Goal: Obtain resource: Download file/media

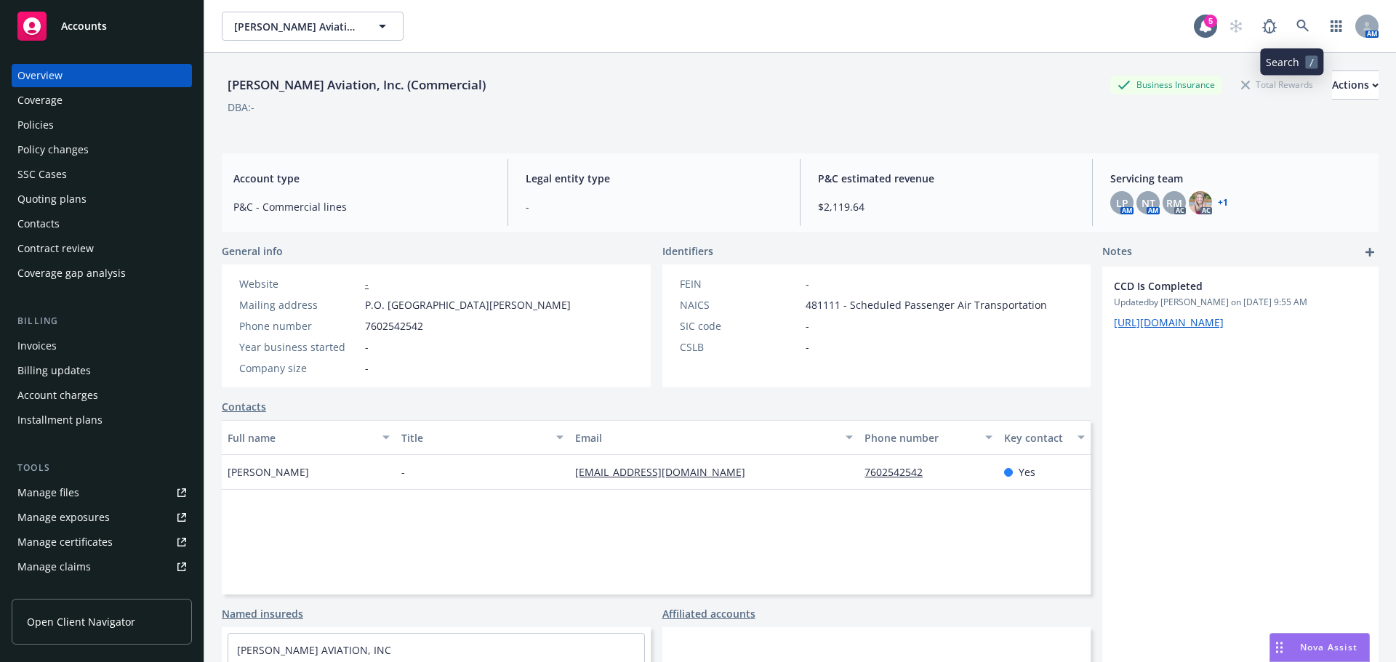
click at [1300, 20] on link at bounding box center [1302, 26] width 29 height 29
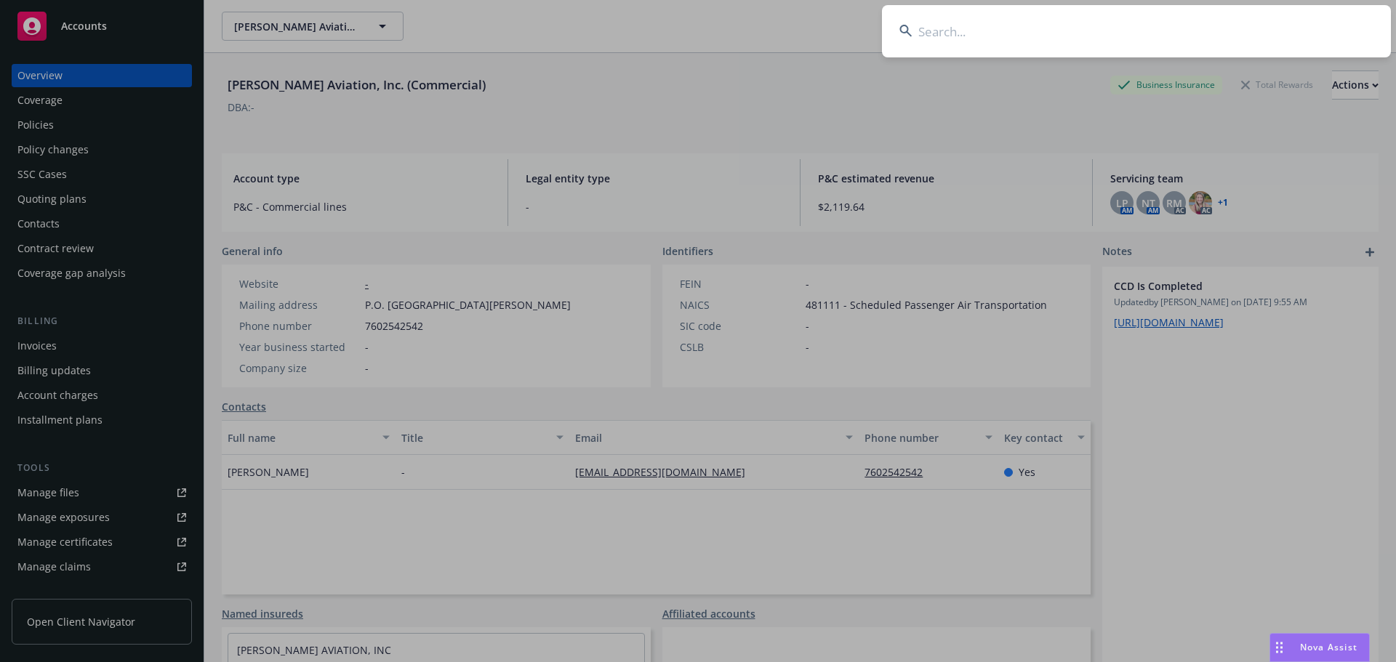
click at [996, 41] on input at bounding box center [1136, 31] width 509 height 52
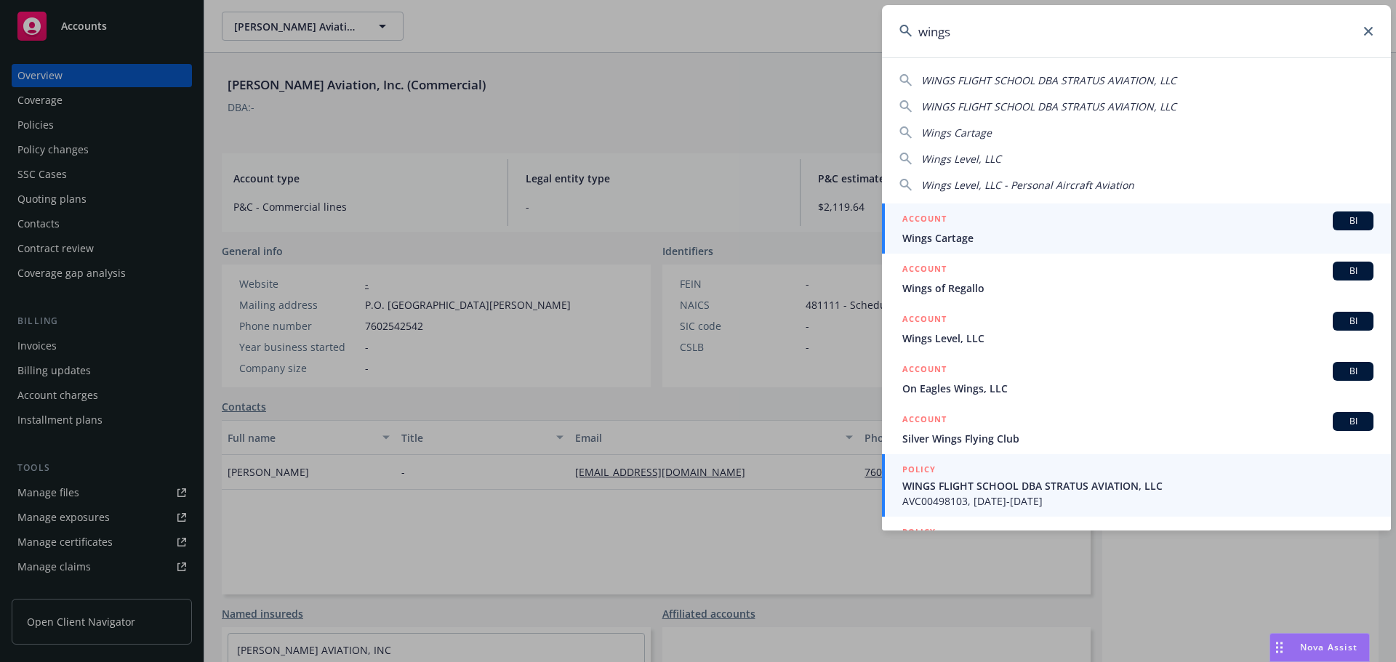
type input "wings"
click at [929, 493] on span "WINGS FLIGHT SCHOOL DBA STRATUS AVIATION, LLC" at bounding box center [1137, 485] width 471 height 15
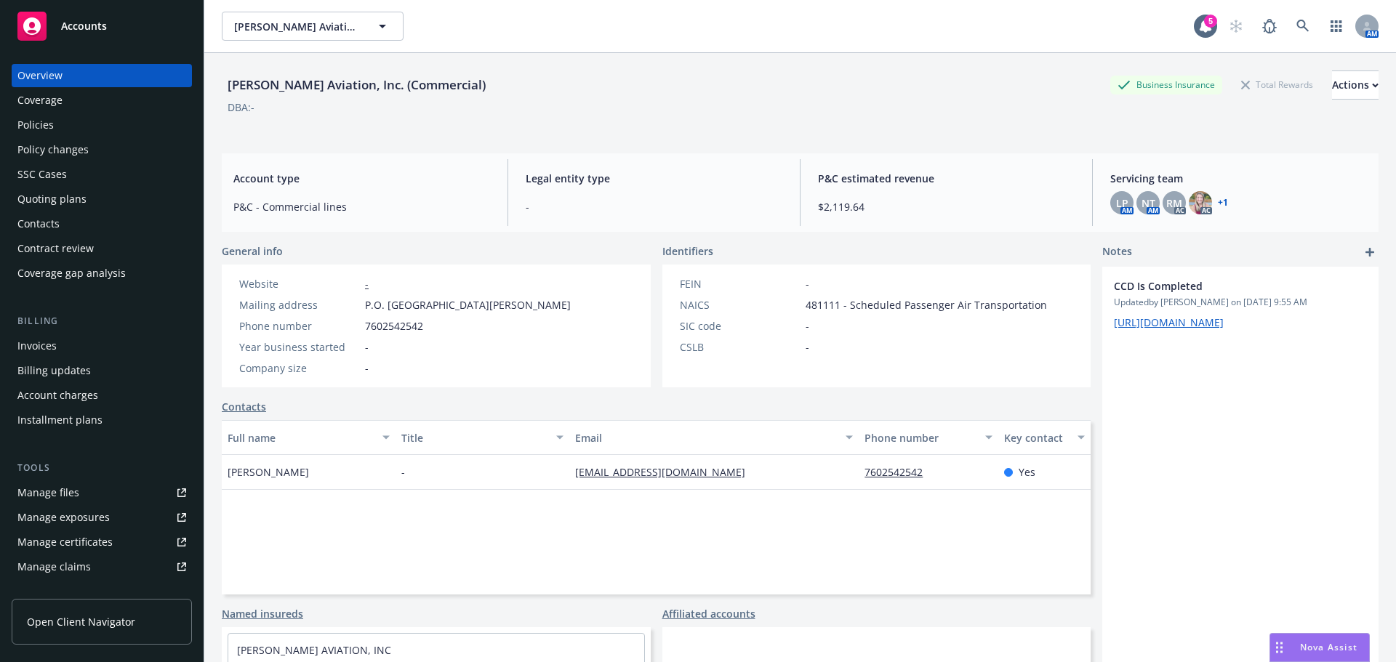
drag, startPoint x: 929, startPoint y: 493, endPoint x: 90, endPoint y: 122, distance: 917.3
click at [90, 122] on div "Policies" at bounding box center [101, 124] width 169 height 23
click at [54, 129] on div "Policies" at bounding box center [101, 124] width 169 height 23
click at [27, 127] on div "Policies" at bounding box center [35, 124] width 36 height 23
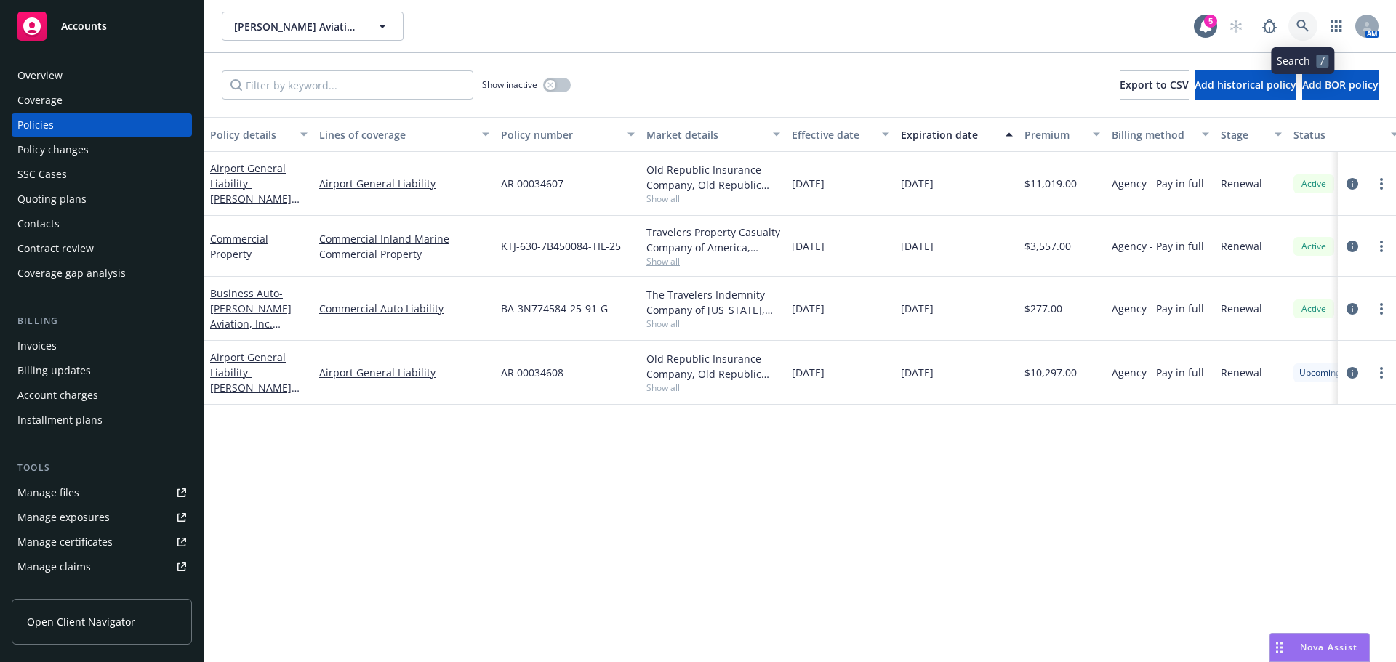
click at [1307, 31] on icon at bounding box center [1302, 26] width 12 height 12
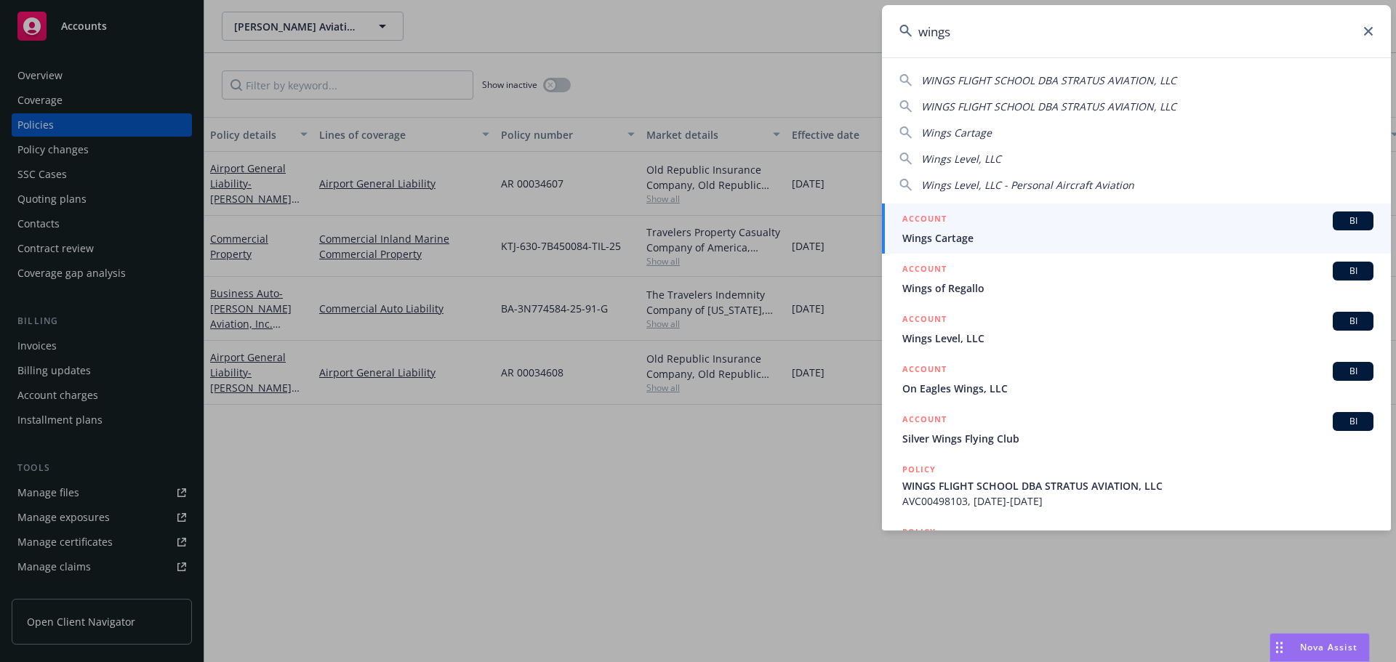
click at [968, 73] on span "WINGS FLIGHT SCHOOL DBA STRATUS AVIATION, LLC" at bounding box center [1048, 80] width 255 height 14
type input "WINGS FLIGHT SCHOOL DBA STRATUS AVIATION, LLC"
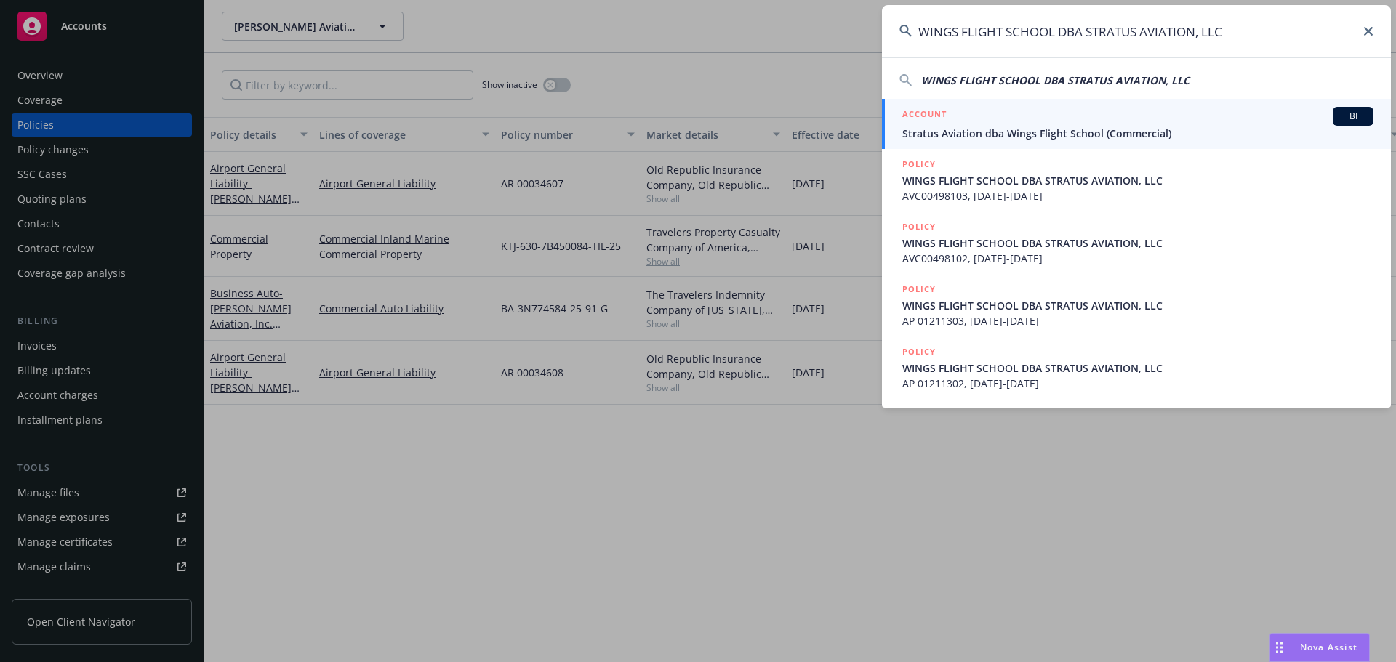
click at [964, 123] on div "ACCOUNT BI" at bounding box center [1137, 116] width 471 height 19
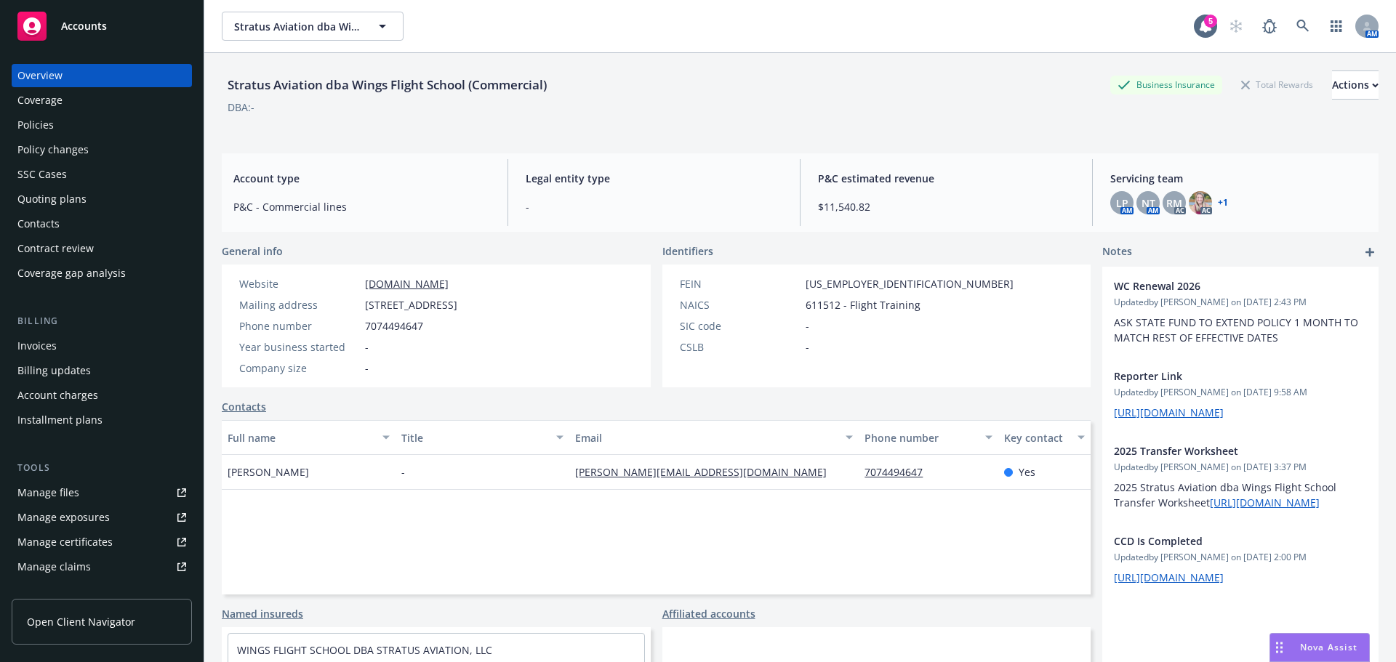
click at [45, 128] on div "Policies" at bounding box center [35, 124] width 36 height 23
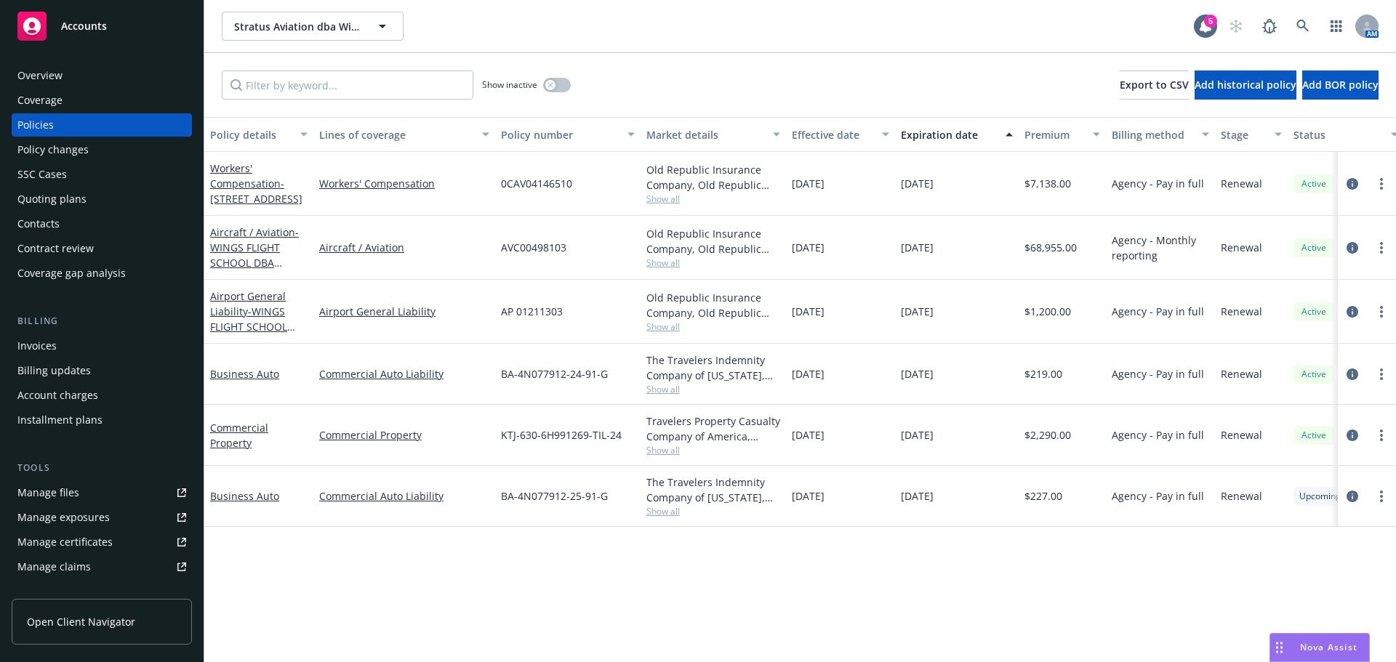
drag, startPoint x: 242, startPoint y: 328, endPoint x: 563, endPoint y: 230, distance: 335.1
click at [246, 329] on span "- WINGS FLIGHT SCHOOL DBA STRATUS AVIATION, LLC" at bounding box center [252, 335] width 85 height 60
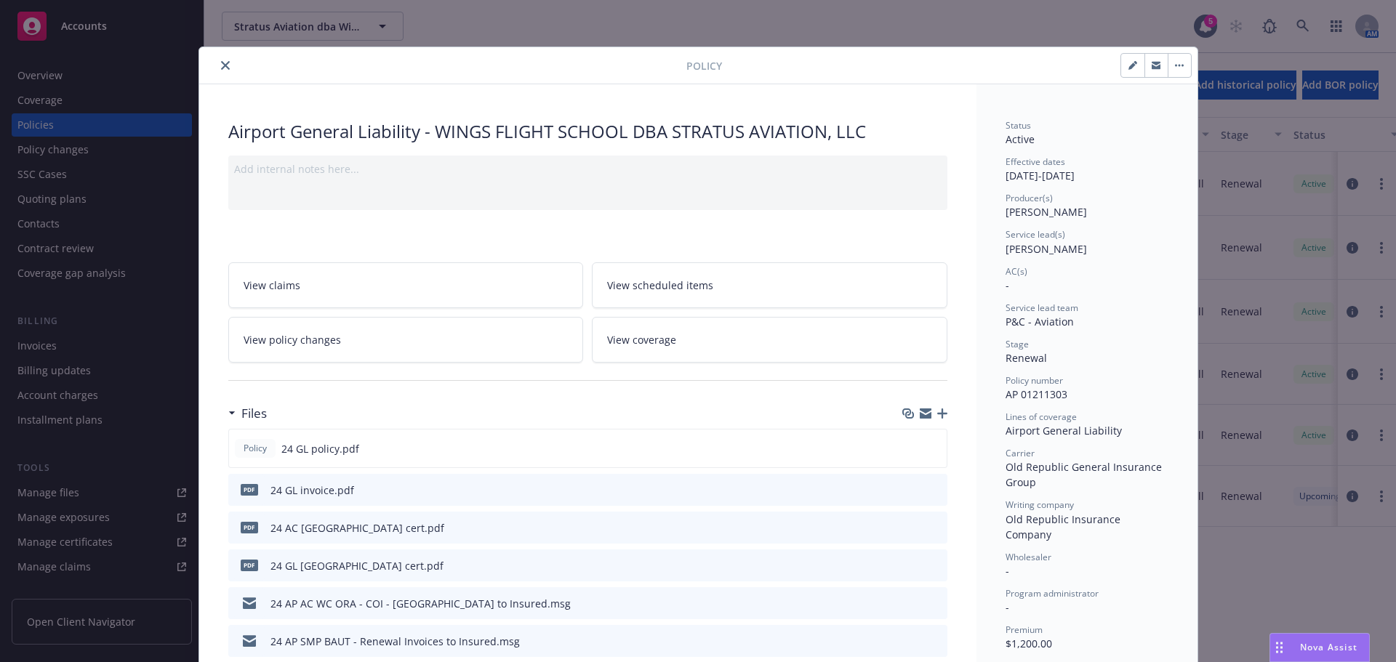
click at [221, 69] on icon "close" at bounding box center [225, 65] width 9 height 9
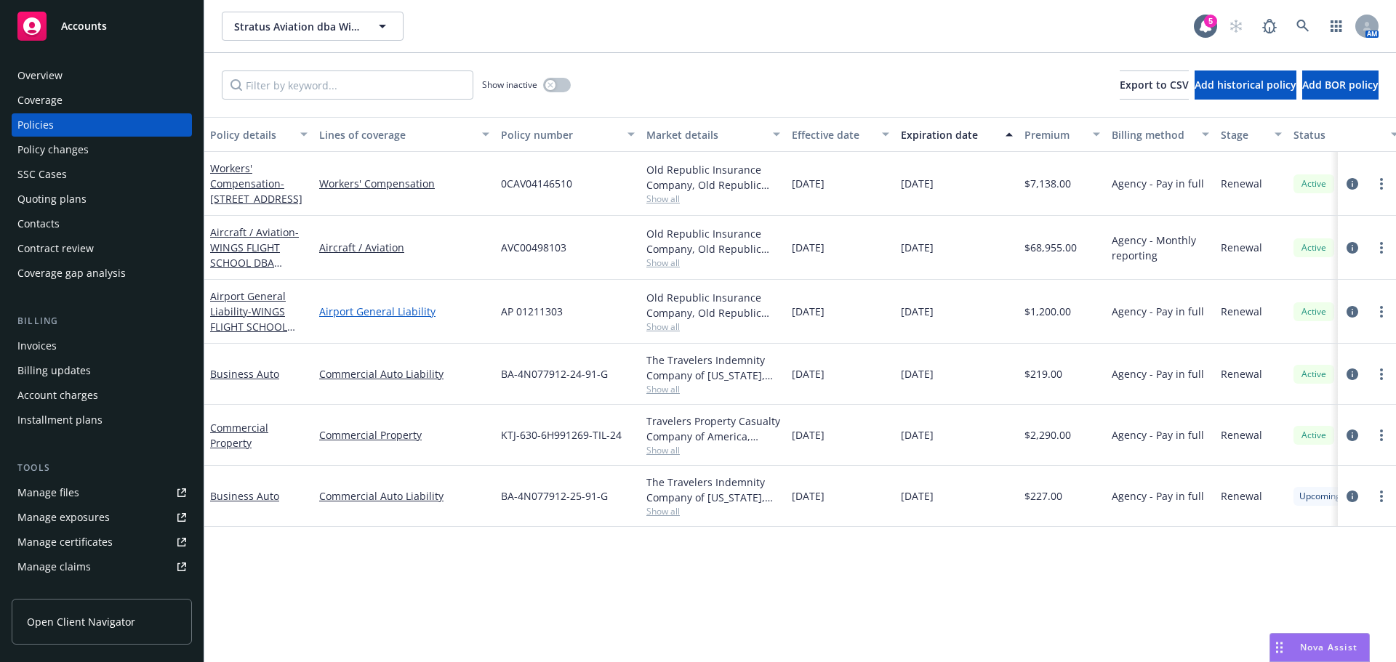
click at [345, 315] on link "Airport General Liability" at bounding box center [404, 311] width 170 height 15
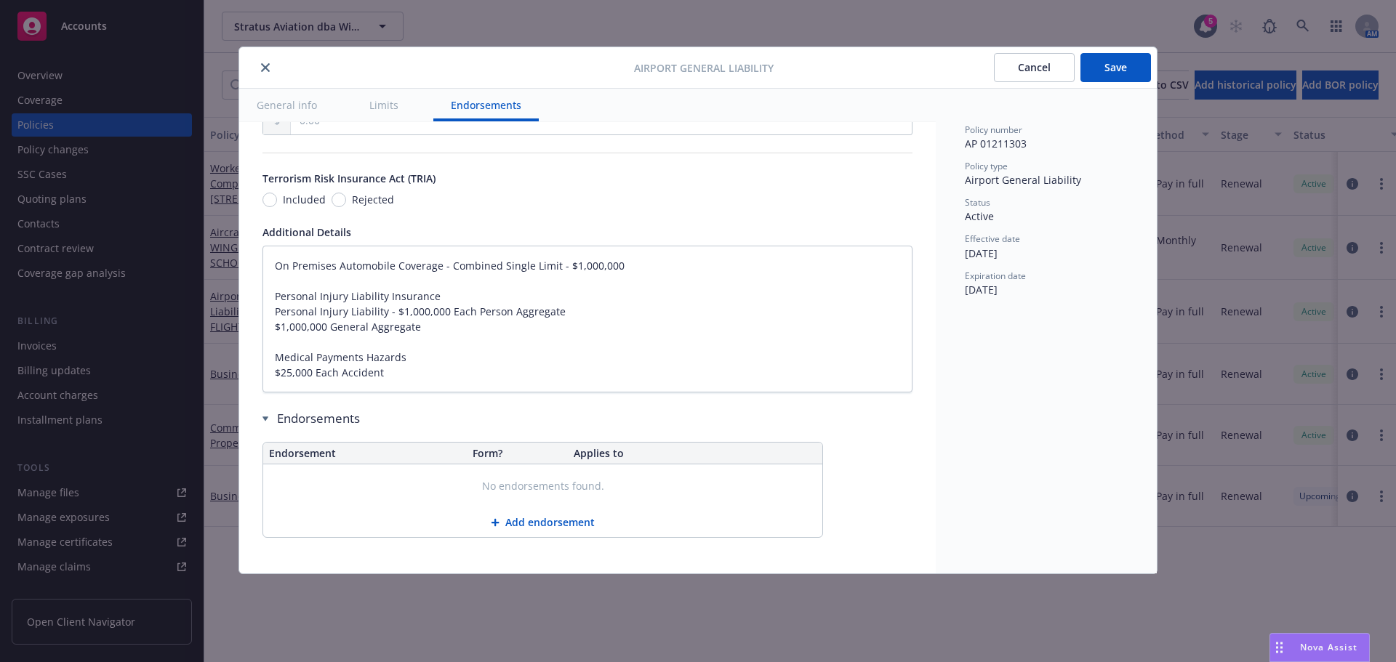
scroll to position [1317, 0]
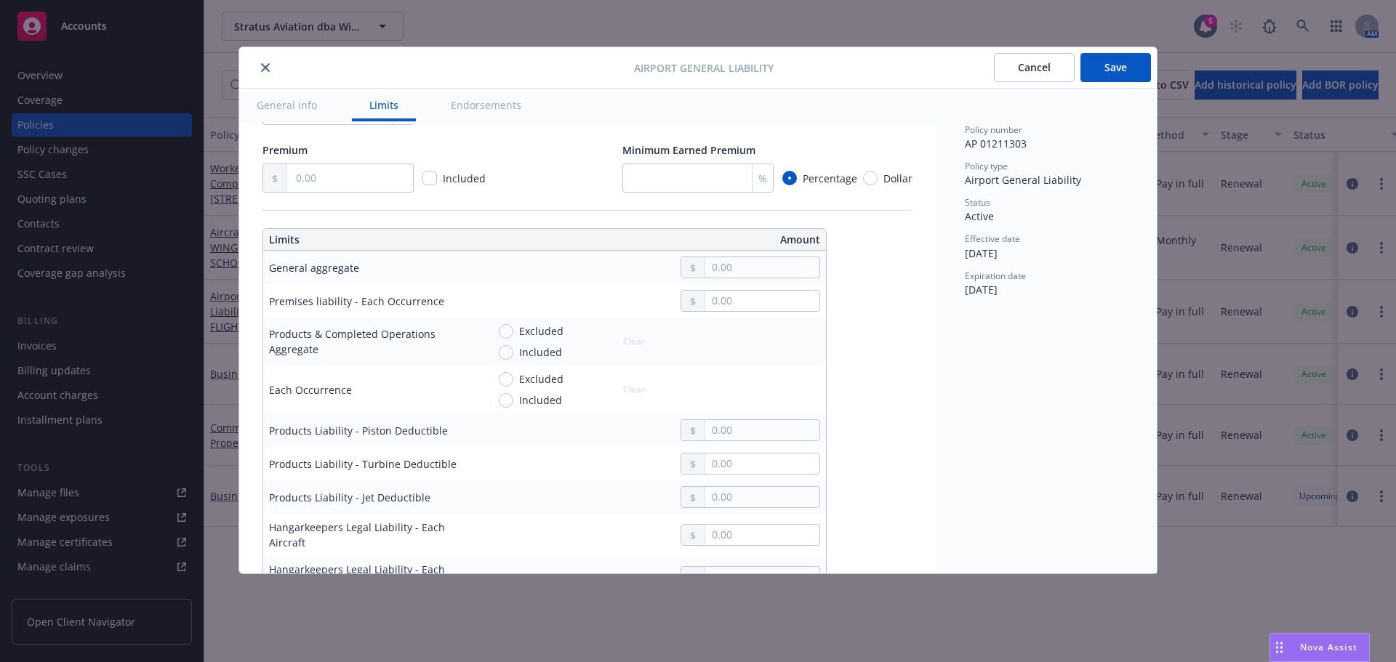
type textarea "x"
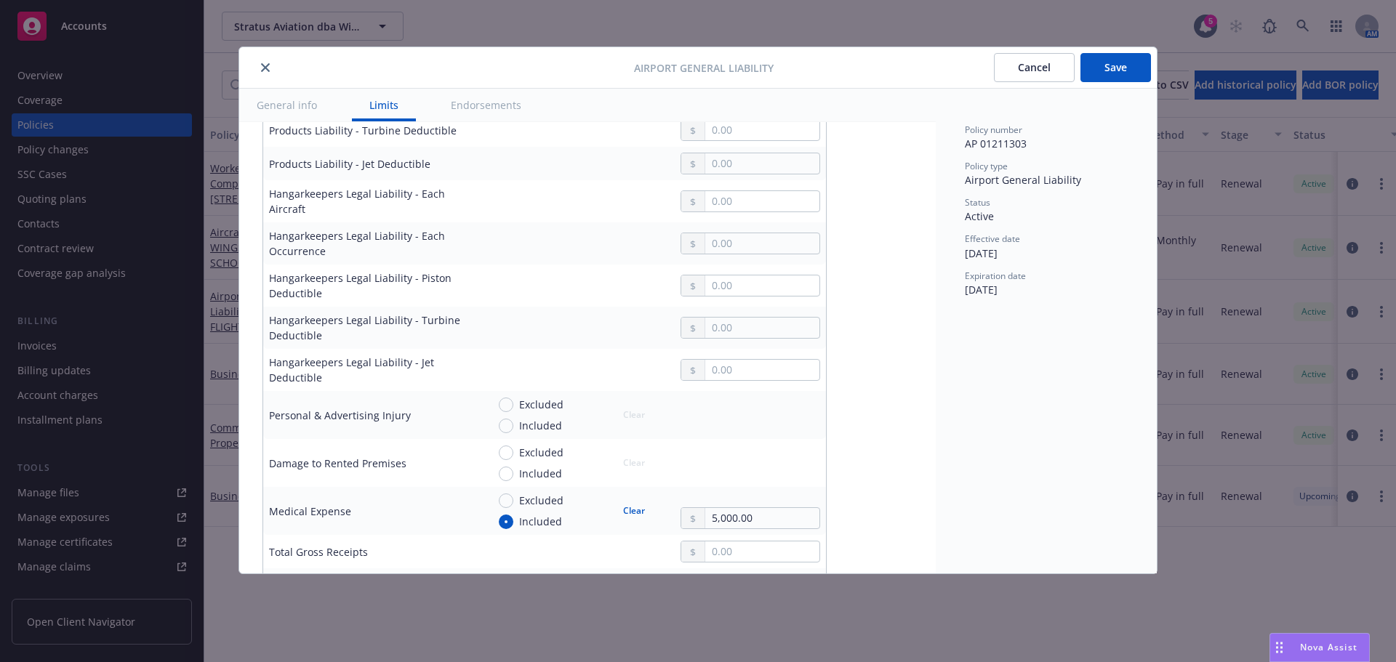
scroll to position [663, 0]
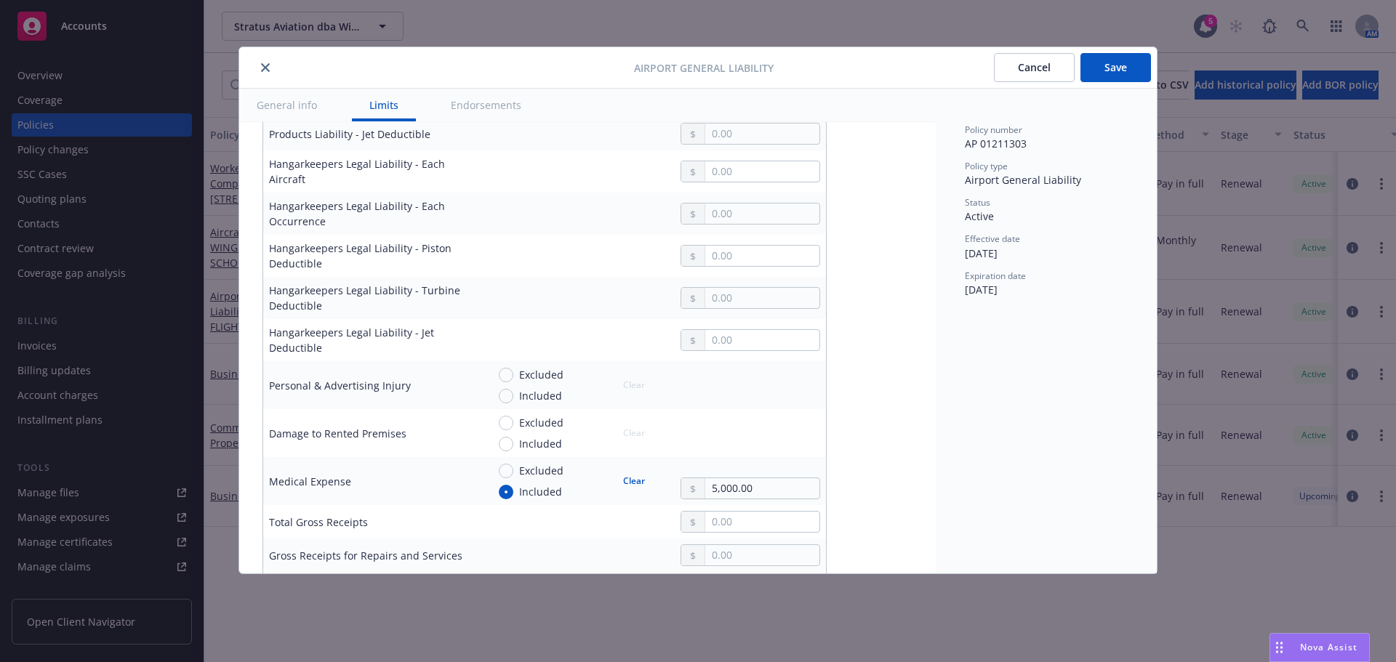
drag, startPoint x: 262, startPoint y: 66, endPoint x: 288, endPoint y: 89, distance: 34.0
click at [262, 66] on icon "close" at bounding box center [265, 67] width 9 height 9
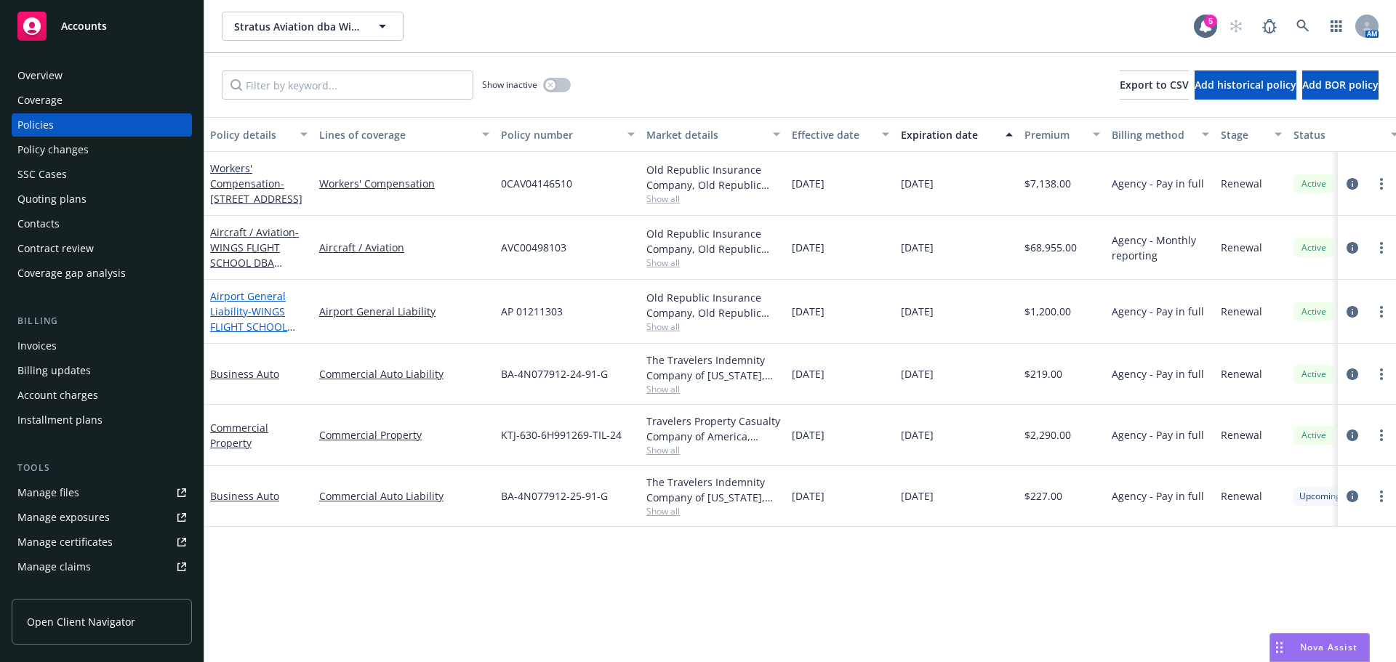
click at [245, 326] on span "- WINGS FLIGHT SCHOOL DBA STRATUS AVIATION, LLC" at bounding box center [252, 335] width 85 height 60
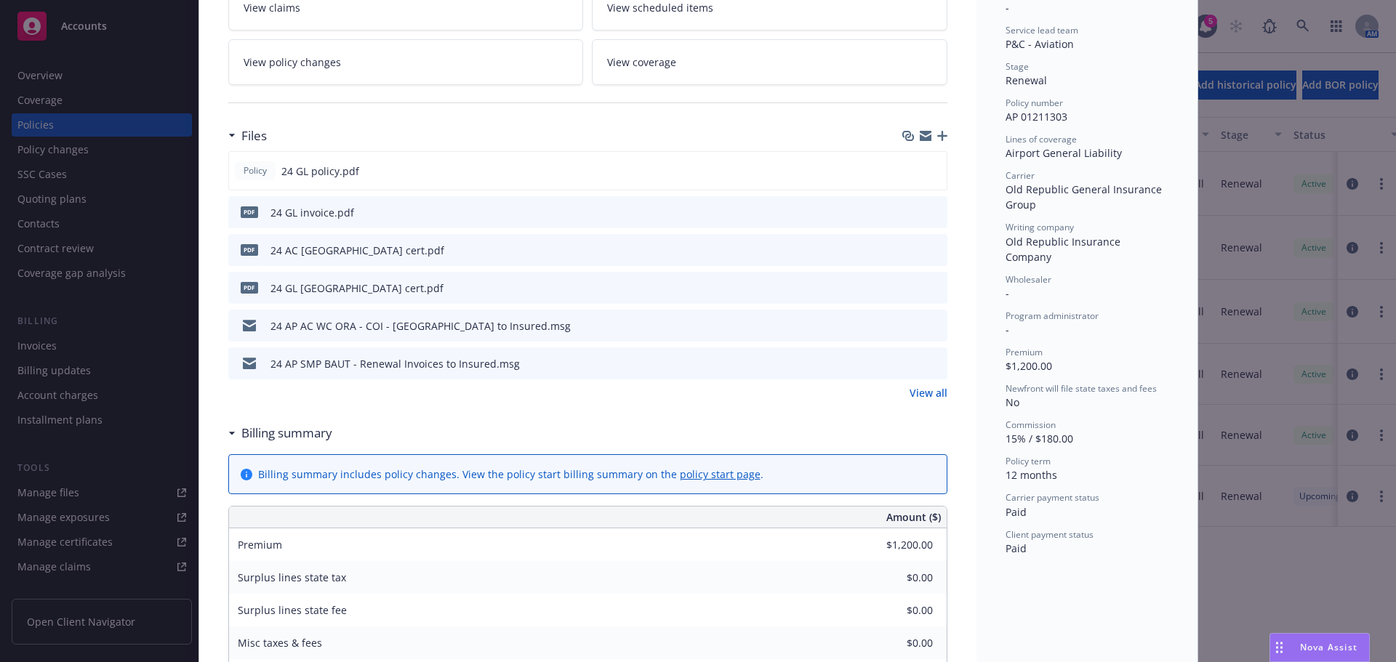
scroll to position [262, 0]
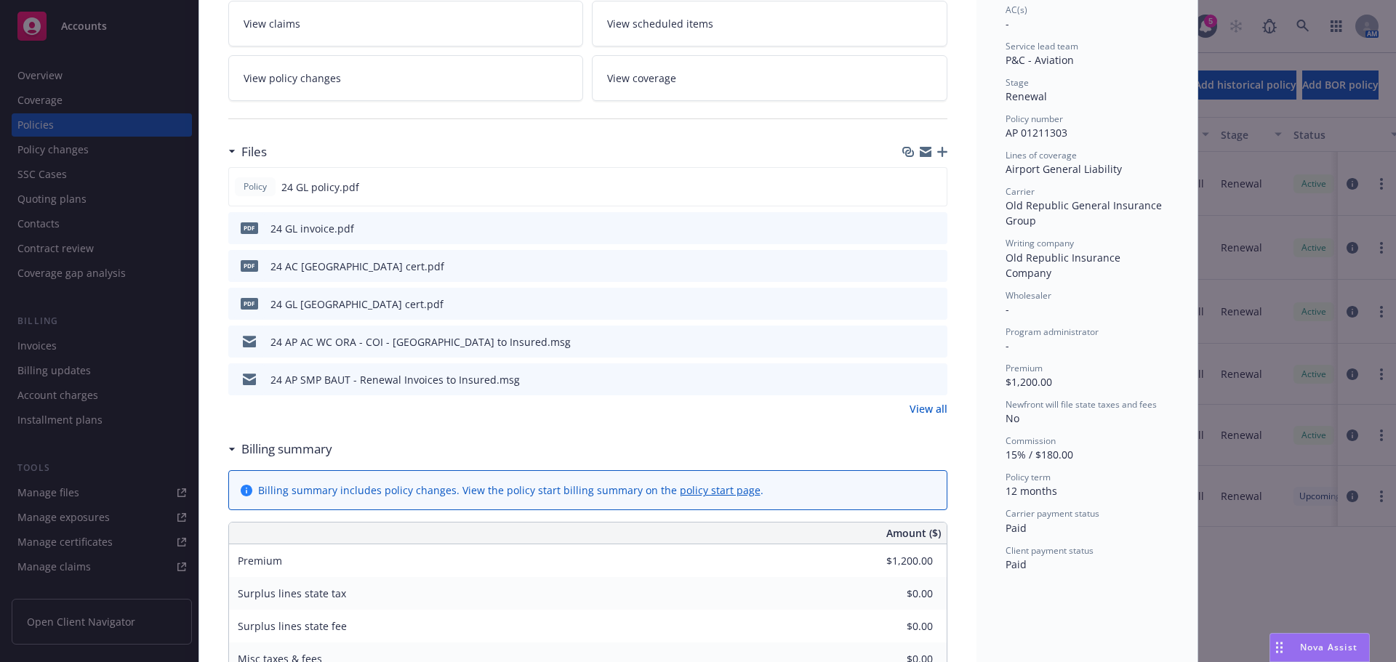
click at [927, 379] on icon "preview file" at bounding box center [933, 379] width 13 height 10
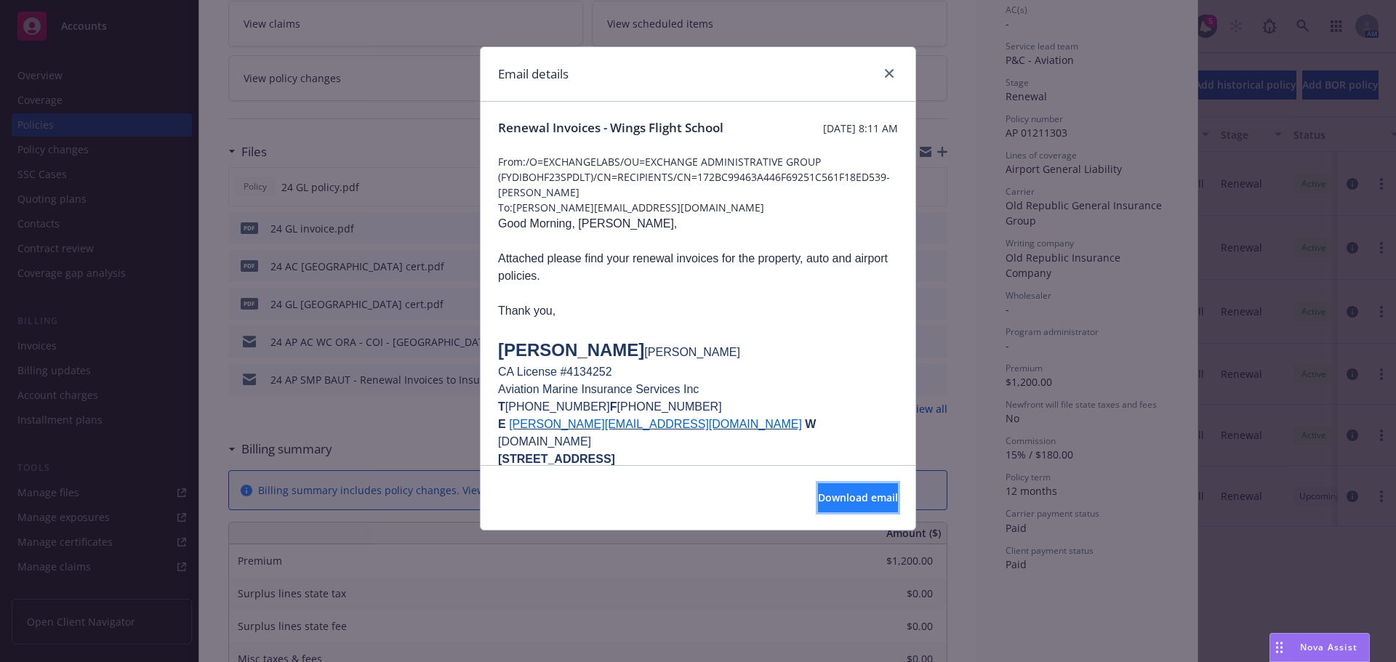
click at [857, 492] on span "Download email" at bounding box center [858, 498] width 80 height 14
click at [818, 495] on button "Download email" at bounding box center [858, 498] width 80 height 29
click at [893, 75] on icon "close" at bounding box center [889, 73] width 9 height 9
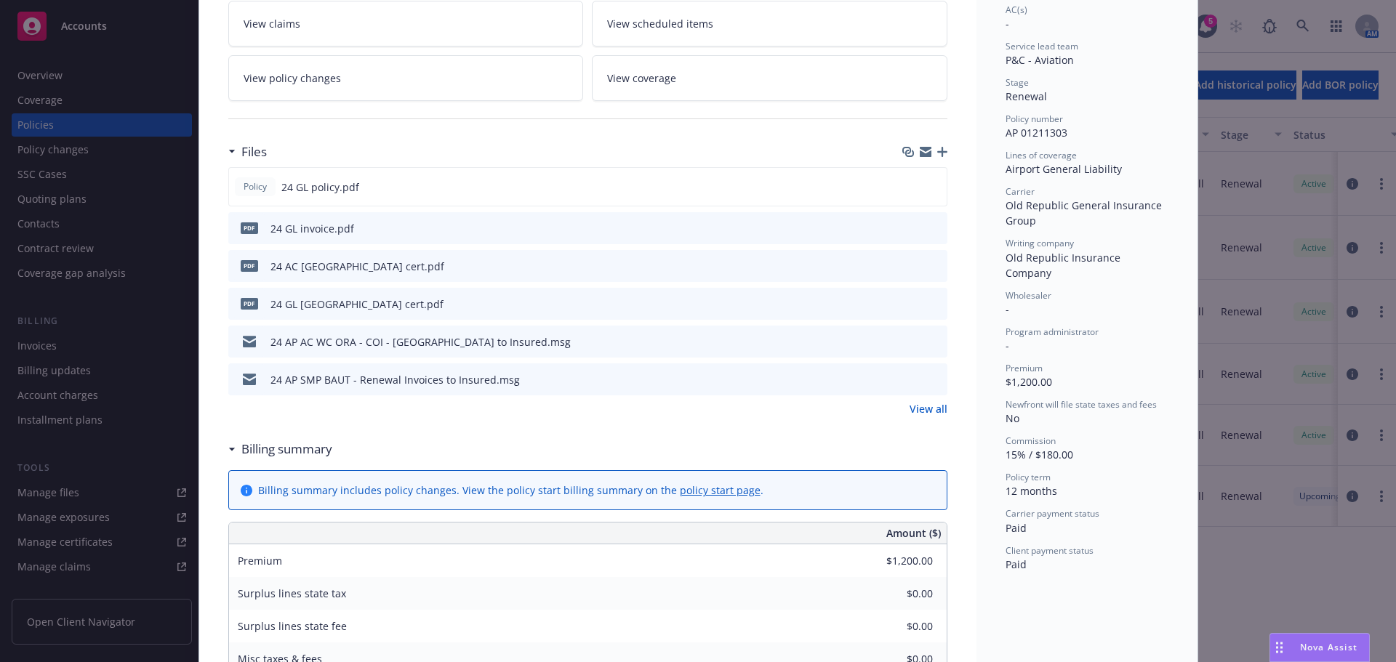
click at [923, 302] on div "Policy 24 GL policy.pdf pdf 24 GL invoice.pdf pdf 24 AC Nut Tree Airport cert.p…" at bounding box center [587, 281] width 719 height 228
click at [920, 409] on link "View all" at bounding box center [929, 408] width 38 height 15
